Goal: Information Seeking & Learning: Learn about a topic

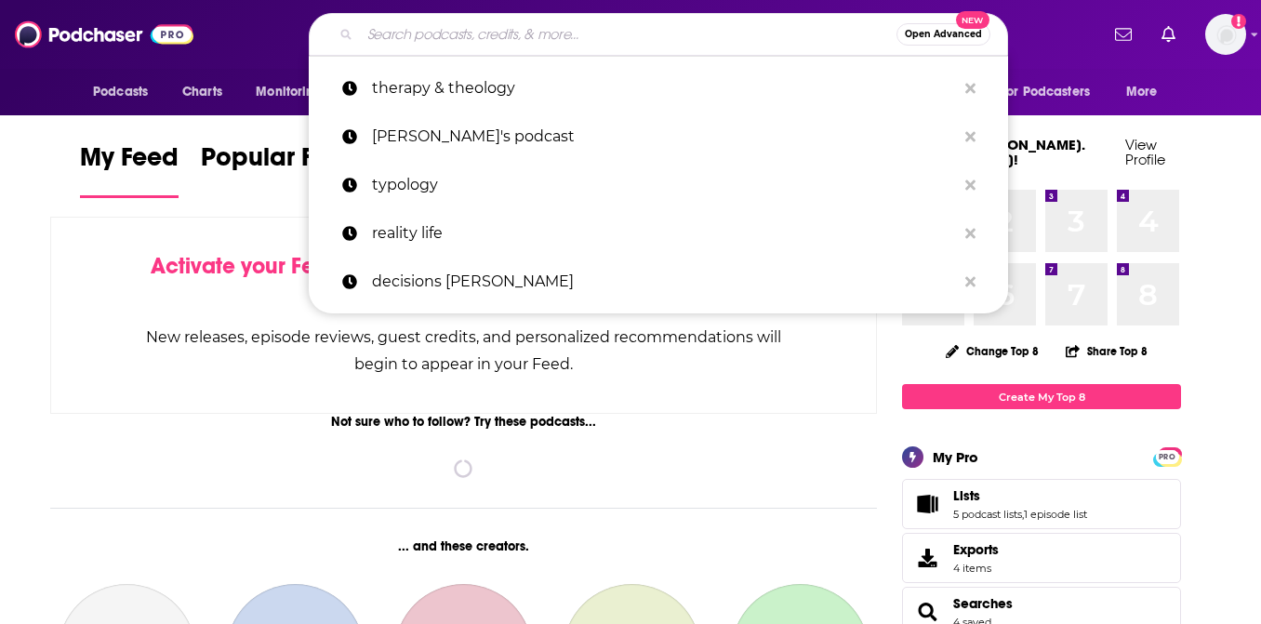
click at [542, 34] on input "Search podcasts, credits, & more..." at bounding box center [628, 35] width 536 height 30
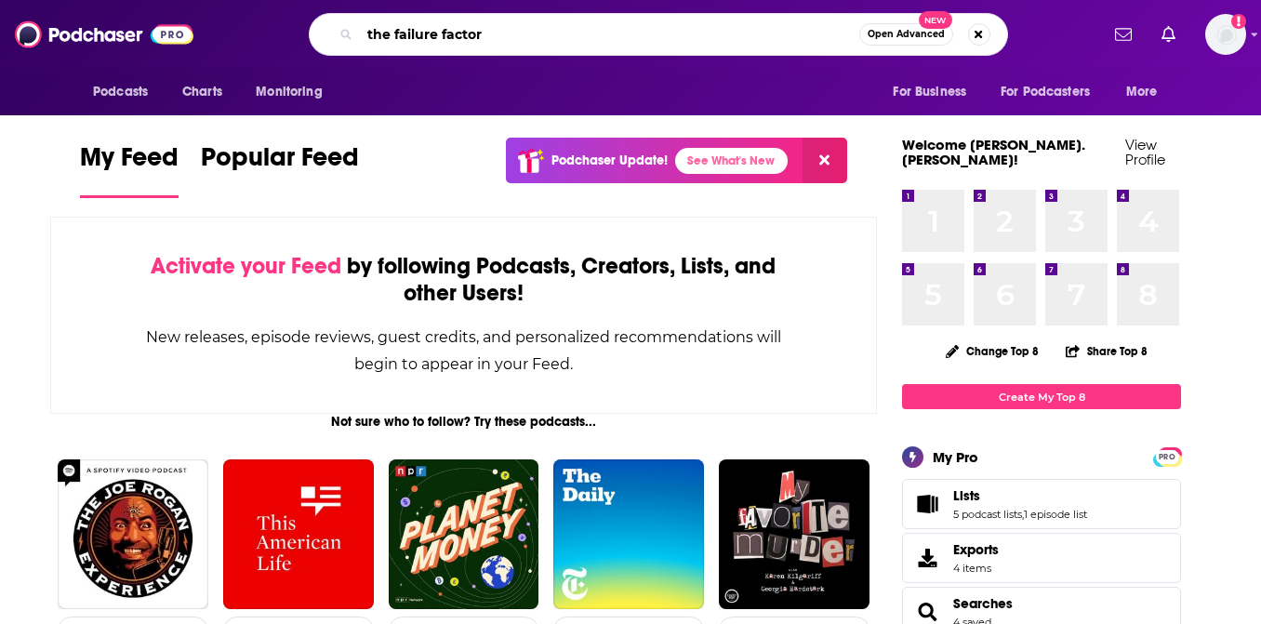
type input "the failure factor"
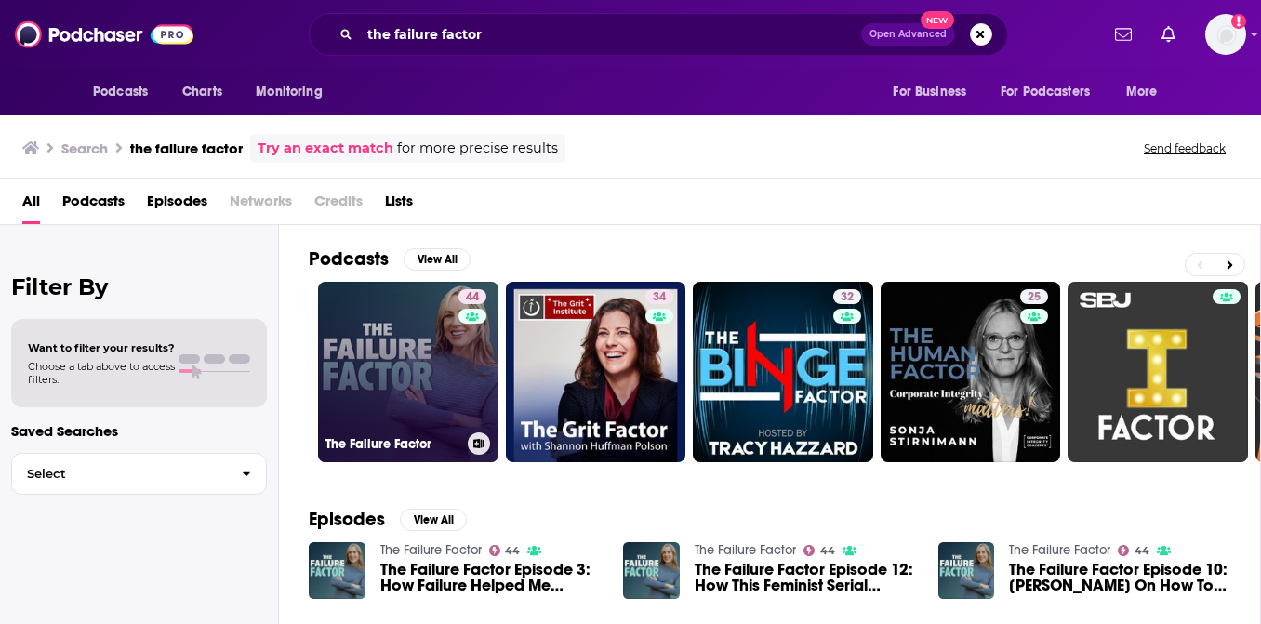
click at [416, 378] on link "44 The Failure Factor" at bounding box center [408, 372] width 180 height 180
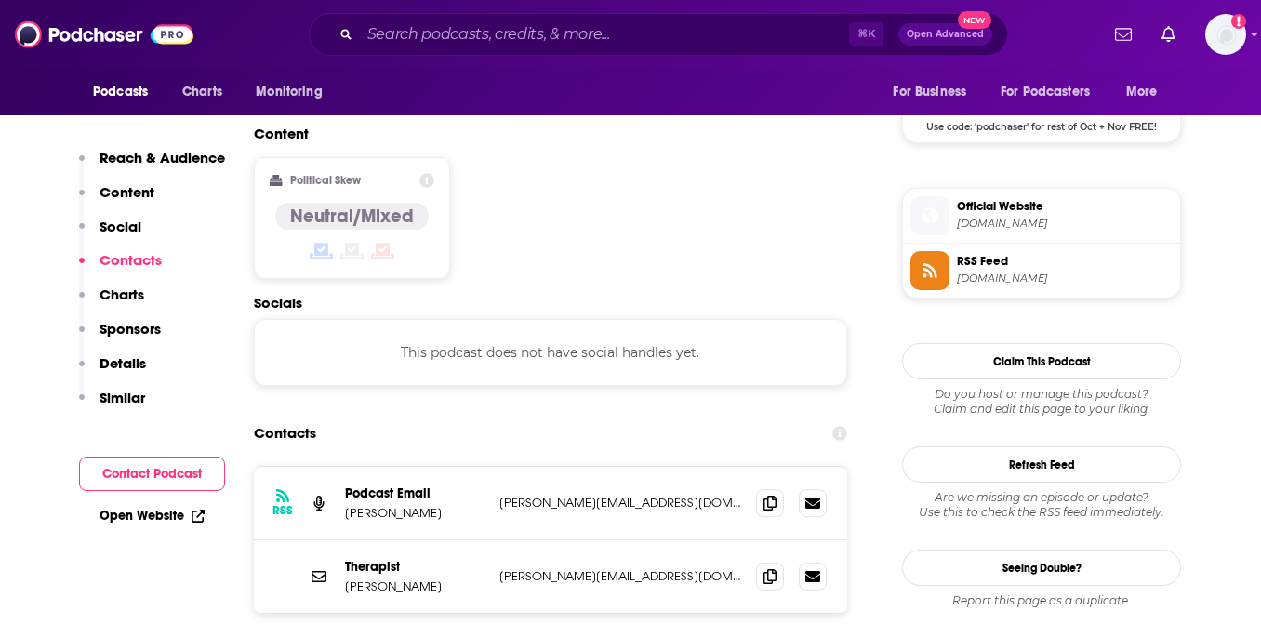
scroll to position [1412, 0]
click at [766, 567] on icon at bounding box center [769, 574] width 13 height 15
click at [770, 567] on icon at bounding box center [769, 574] width 13 height 15
